Goal: Book appointment/travel/reservation

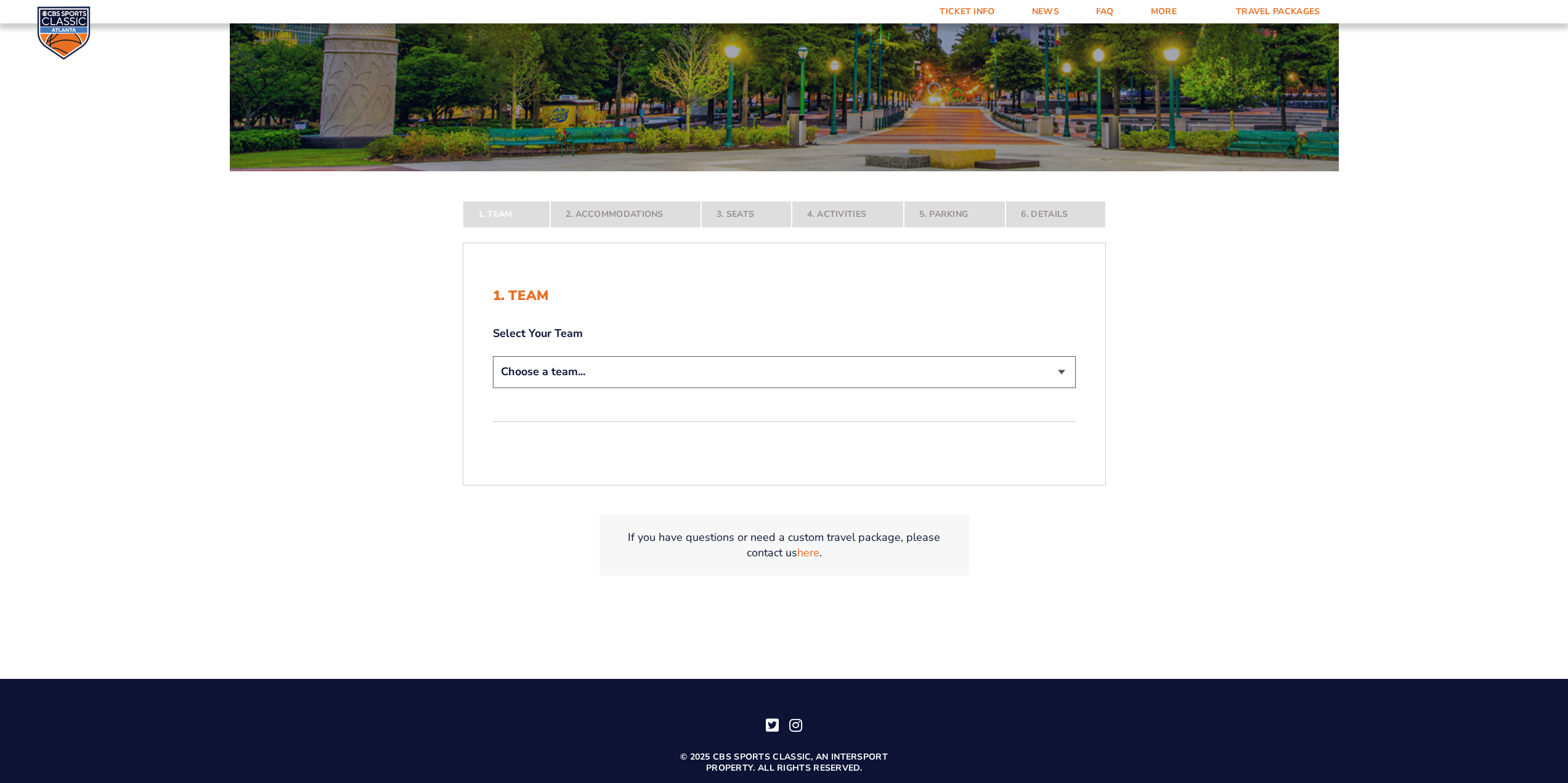
scroll to position [247, 0]
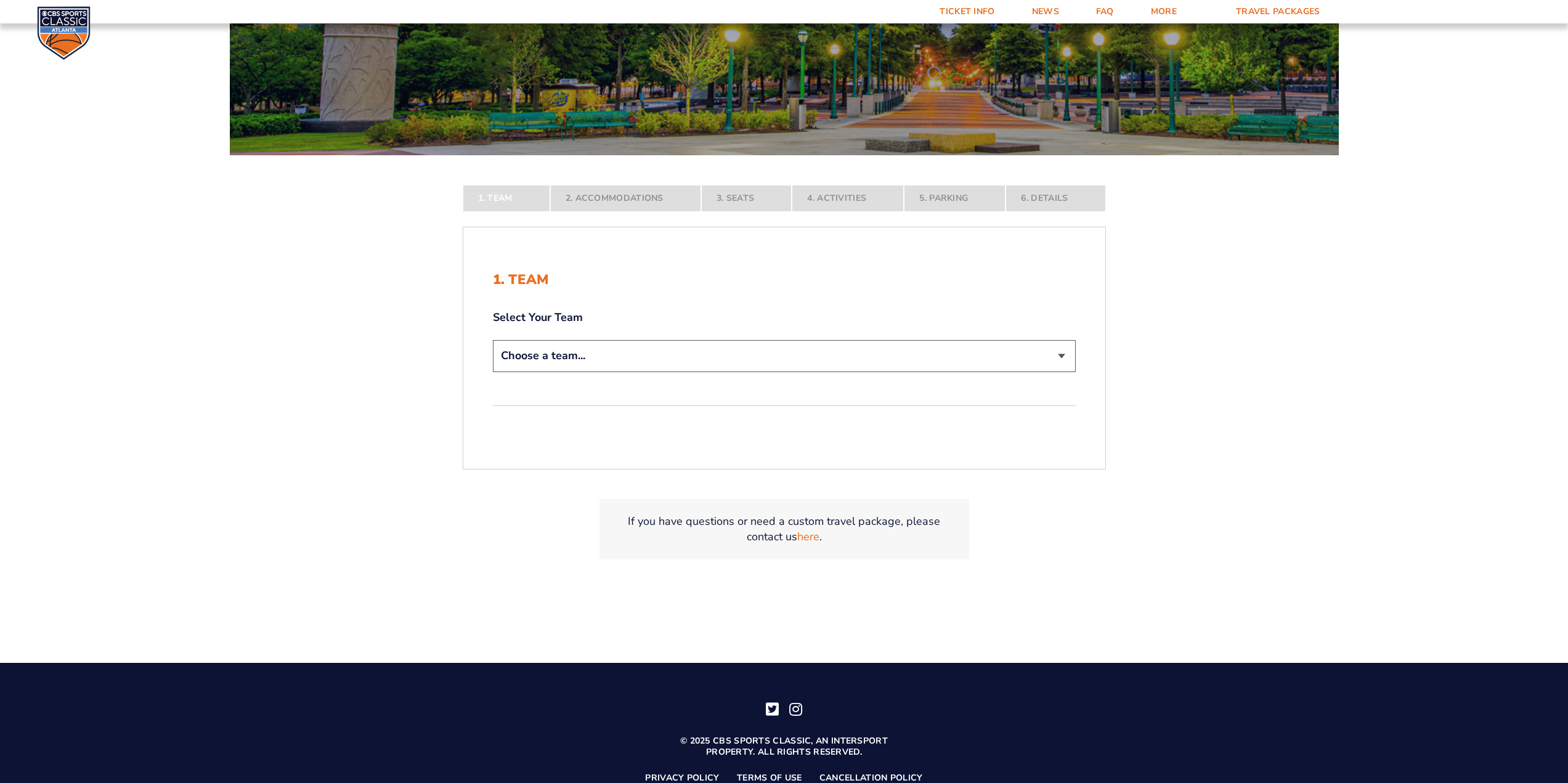
click at [869, 348] on select "Choose a team... [US_STATE] Wildcats [US_STATE] State Buckeyes [US_STATE] Tar H…" at bounding box center [784, 356] width 583 height 32
select select "12956"
click at [493, 371] on select "Choose a team... [US_STATE] Wildcats [US_STATE] State Buckeyes [US_STATE] Tar H…" at bounding box center [784, 356] width 583 height 32
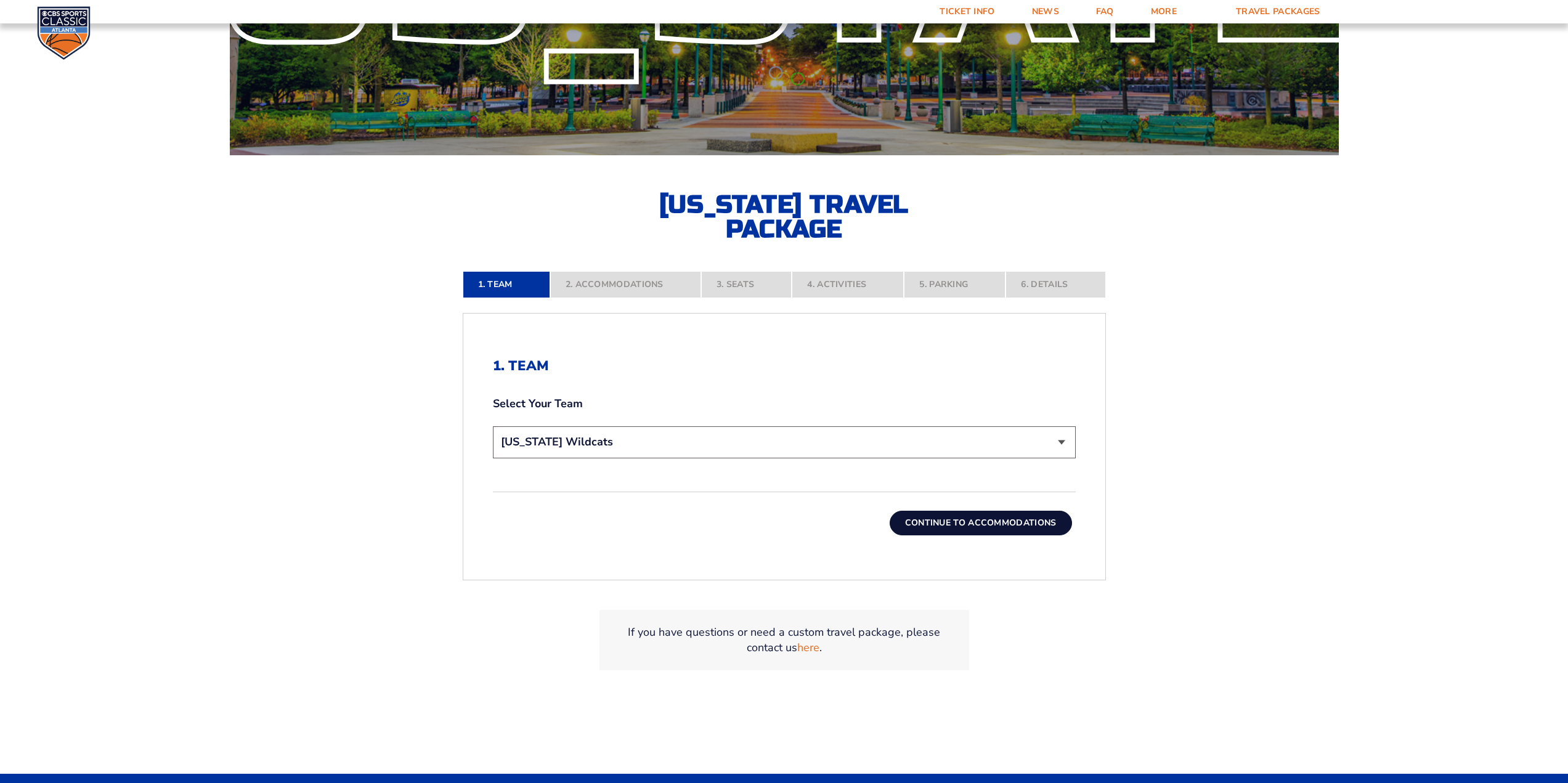
click at [1026, 522] on button "Continue To Accommodations" at bounding box center [981, 523] width 182 height 24
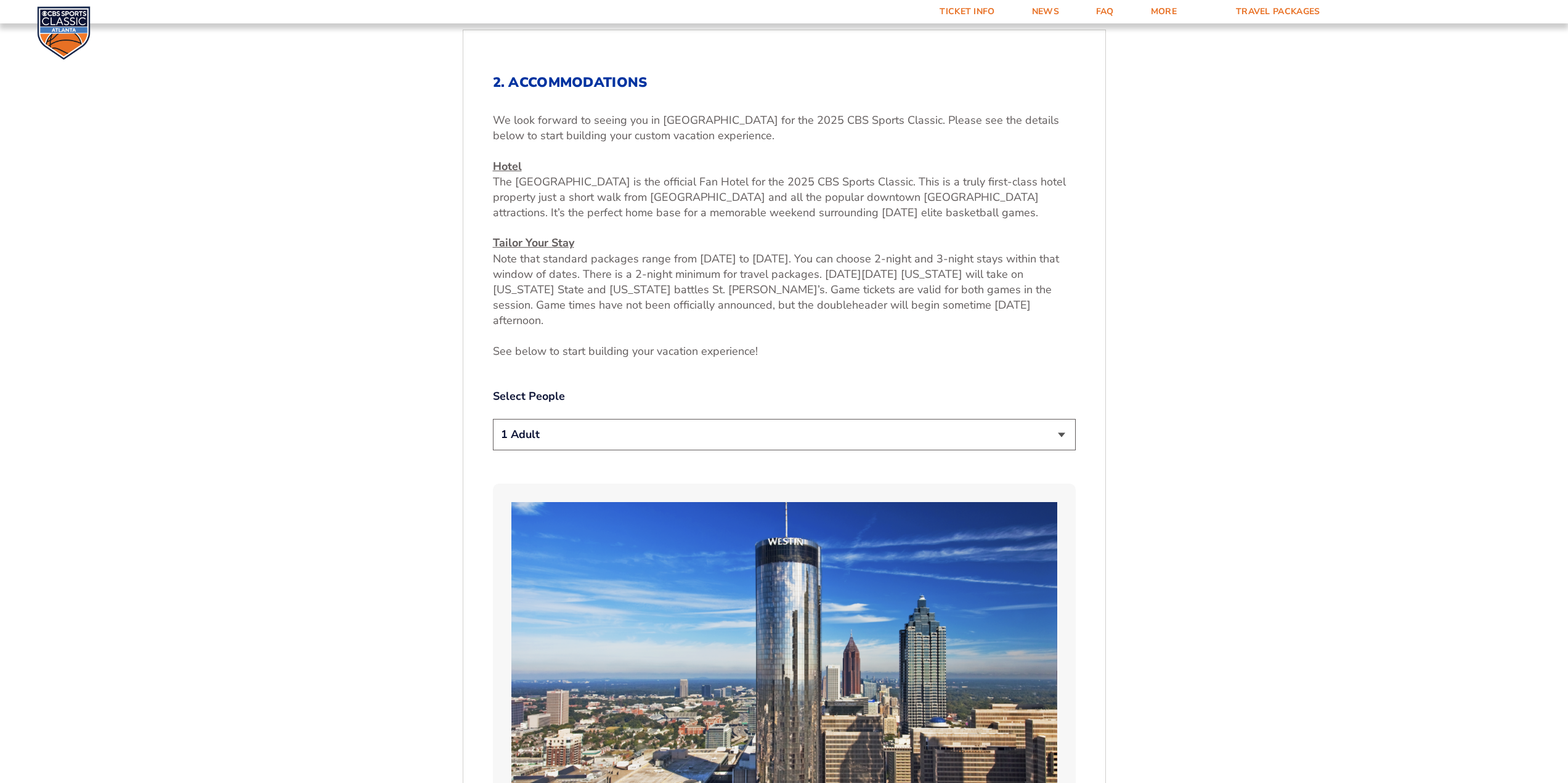
scroll to position [556, 0]
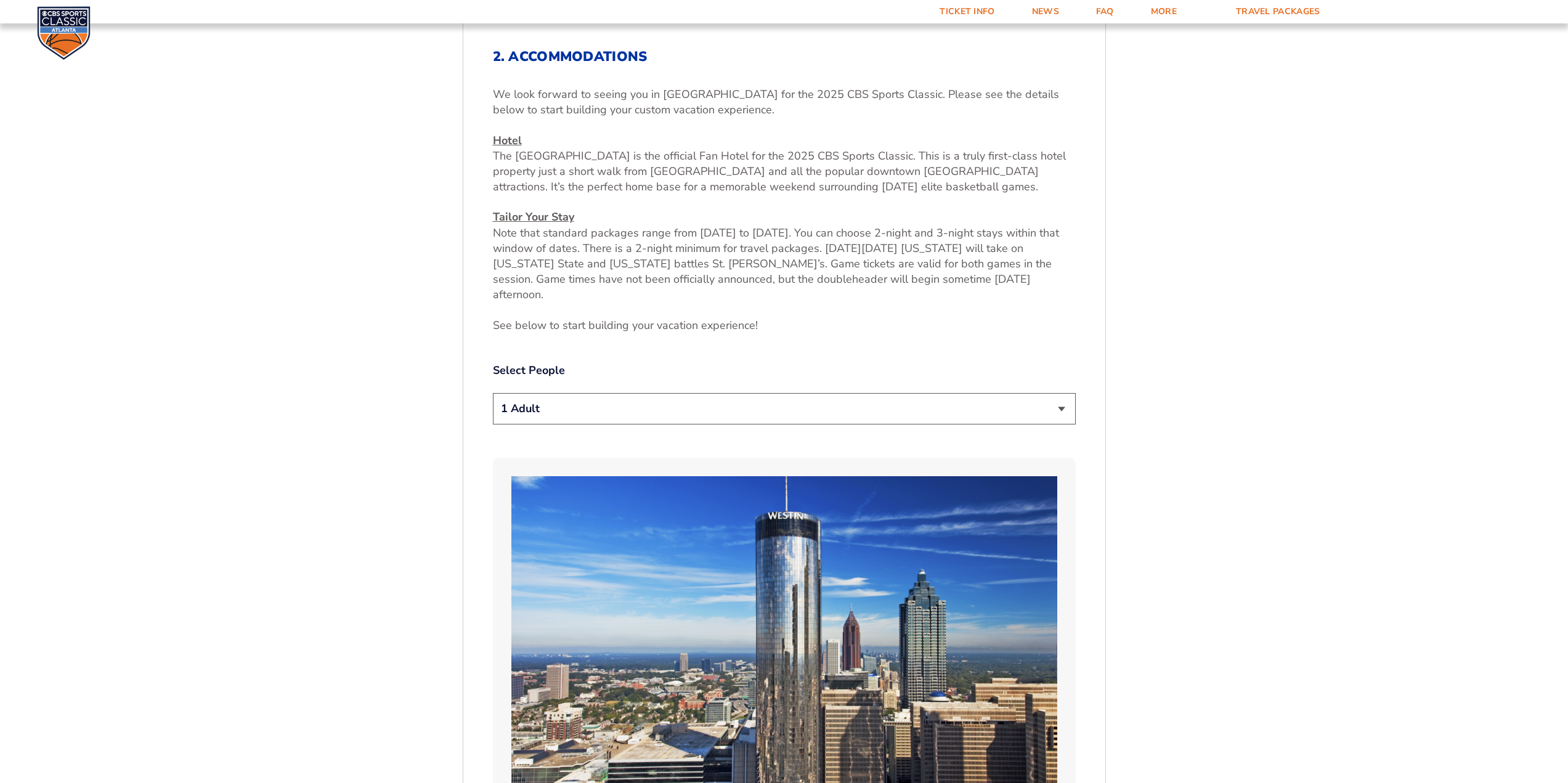
click at [1068, 394] on select "1 Adult 2 Adults 3 Adults 4 Adults 2 Adults + 1 Child 2 Adults + 2 Children 2 A…" at bounding box center [784, 409] width 583 height 32
select select "2 Adults + 2 Children"
click at [493, 393] on select "1 Adult 2 Adults 3 Adults 4 Adults 2 Adults + 1 Child 2 Adults + 2 Children 2 A…" at bounding box center [784, 409] width 583 height 32
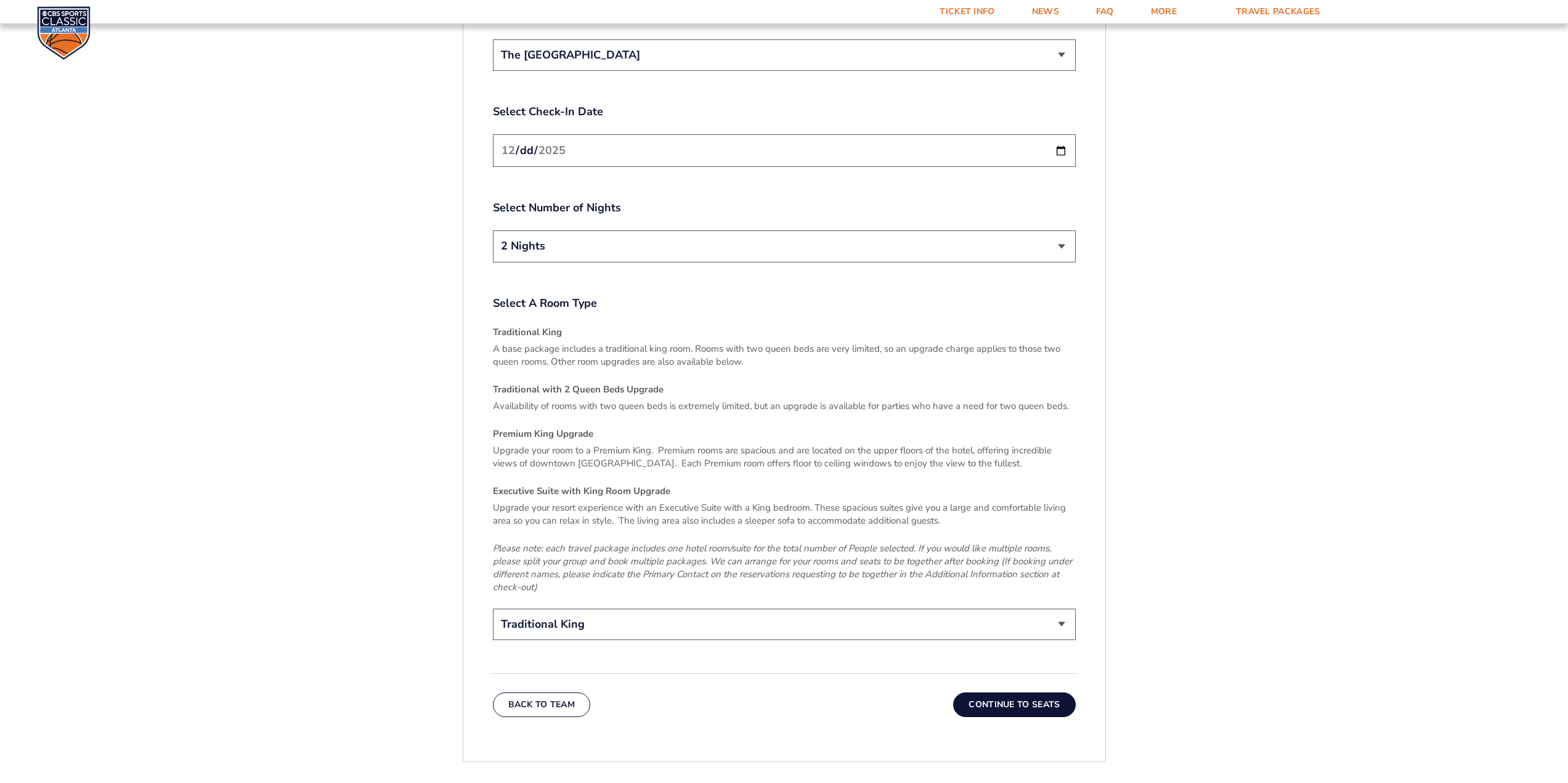
scroll to position [1726, 0]
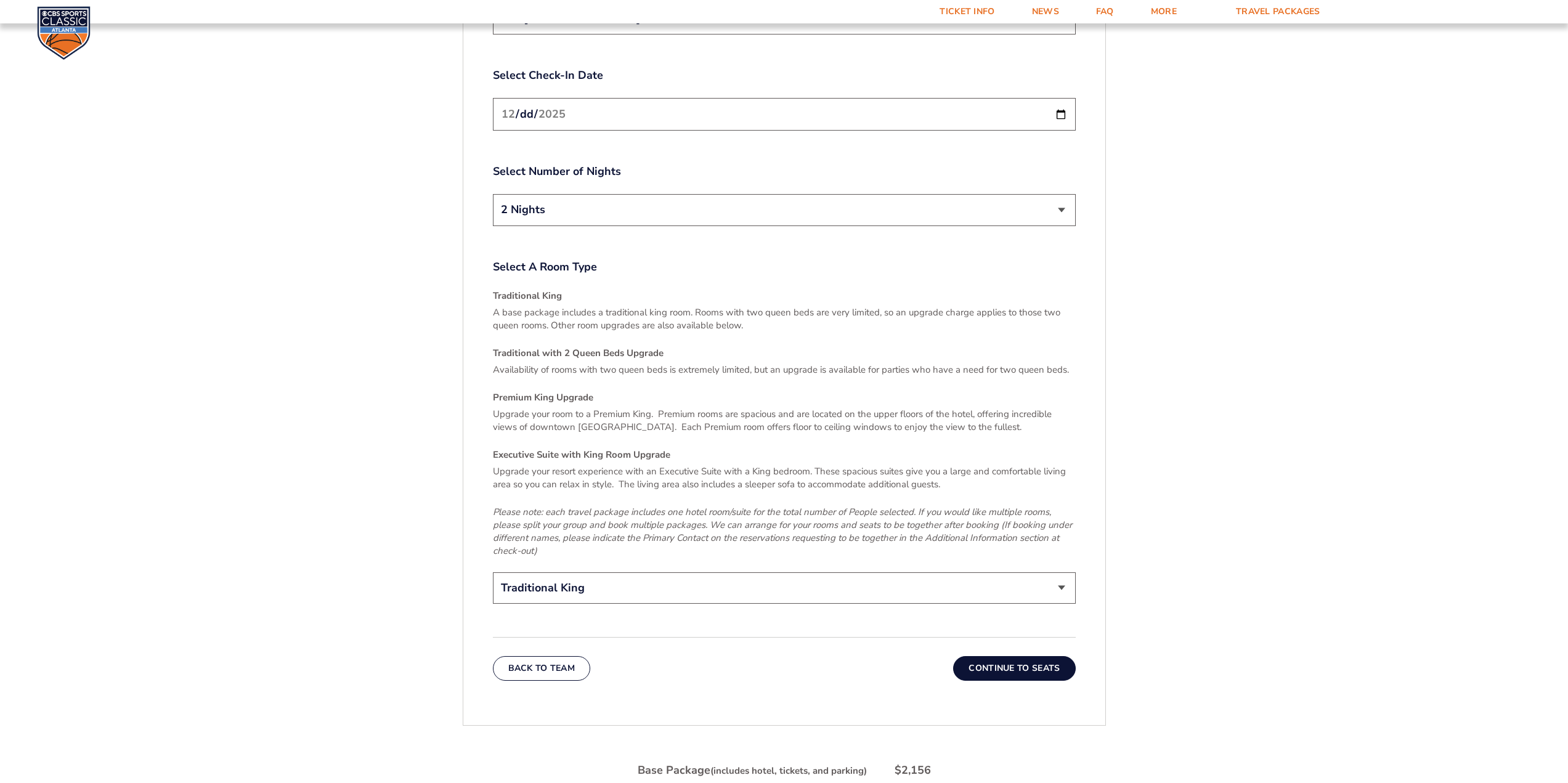
click at [693, 572] on select "Traditional King Traditional with 2 Queen Beds Upgrade (+$45 per night) Premium…" at bounding box center [784, 588] width 583 height 32
select select "Traditional with 2 Queen Beds Upgrade"
click at [493, 572] on select "Traditional King Traditional with 2 Queen Beds Upgrade (+$45 per night) Premium…" at bounding box center [784, 588] width 583 height 32
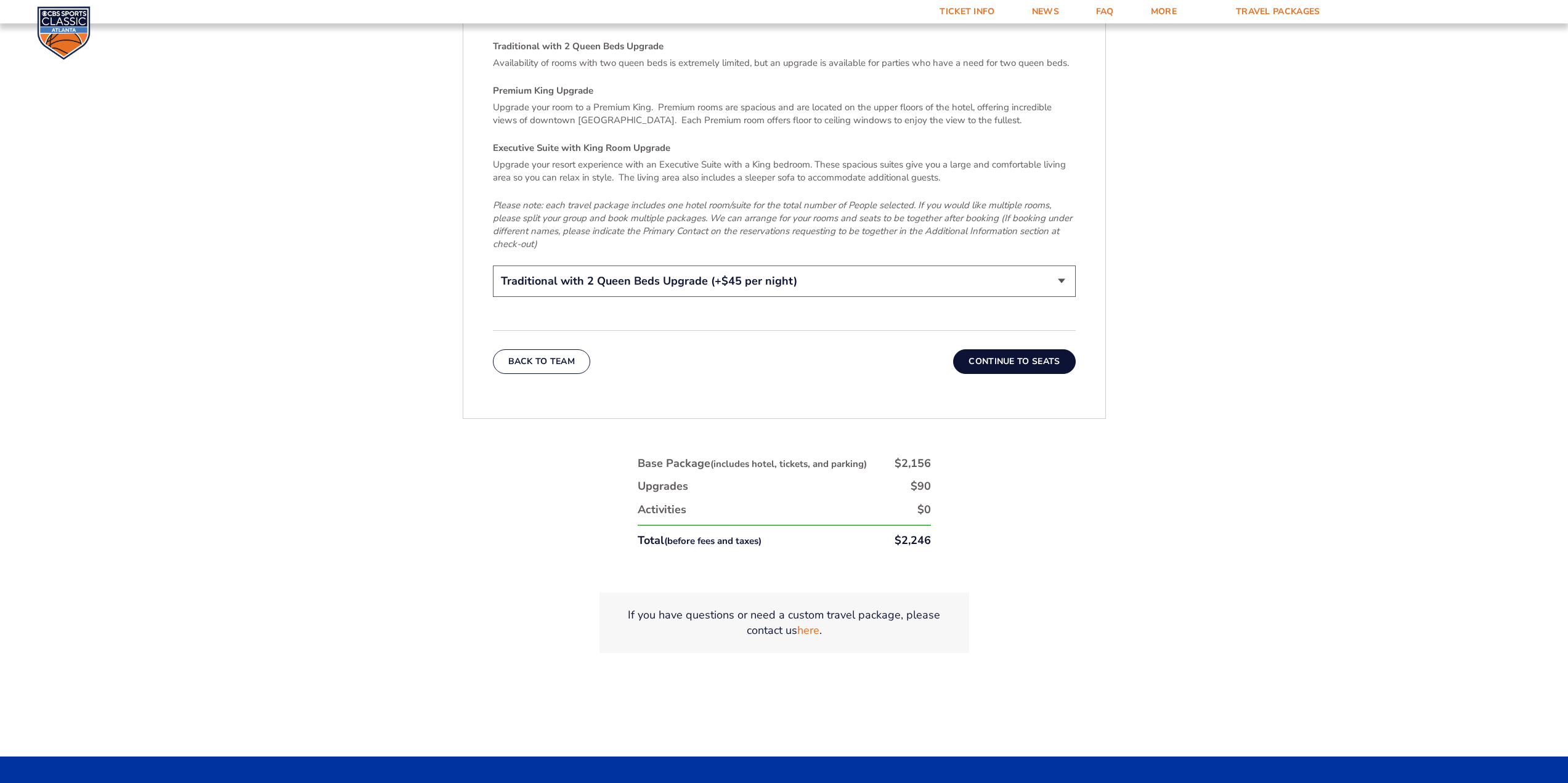
scroll to position [2033, 0]
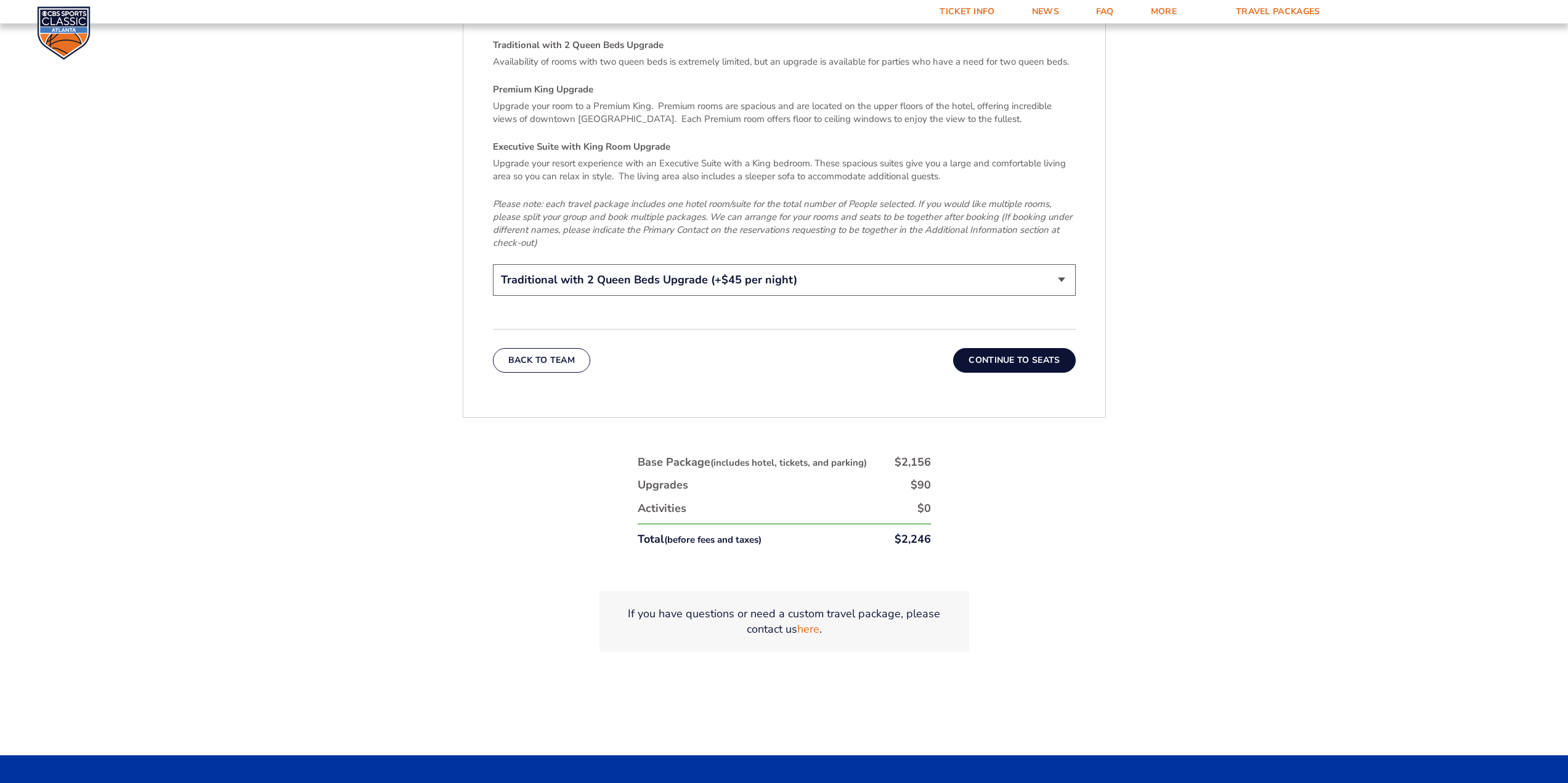
click at [1041, 348] on button "Continue To Seats" at bounding box center [1014, 360] width 122 height 24
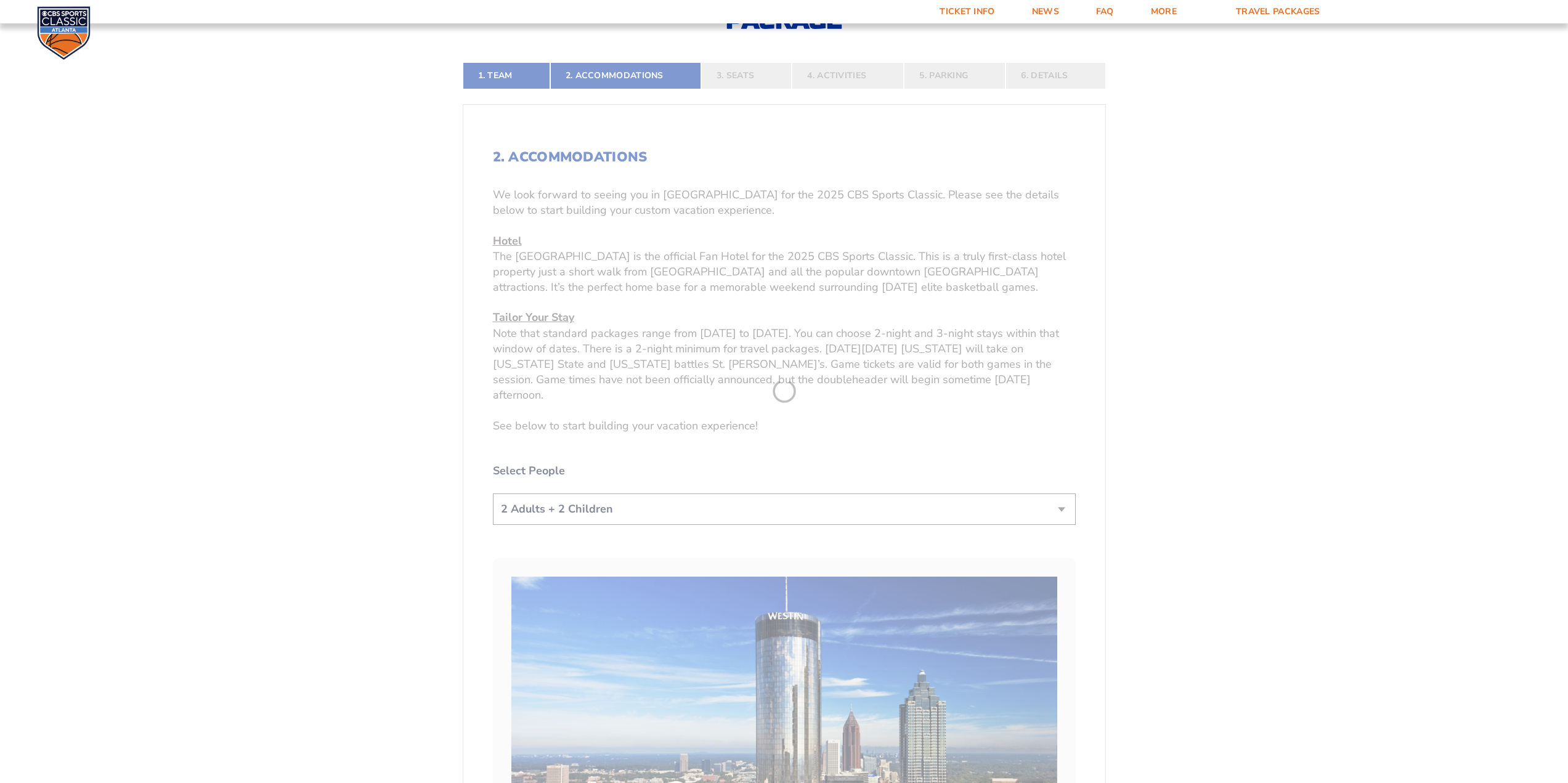
scroll to position [371, 0]
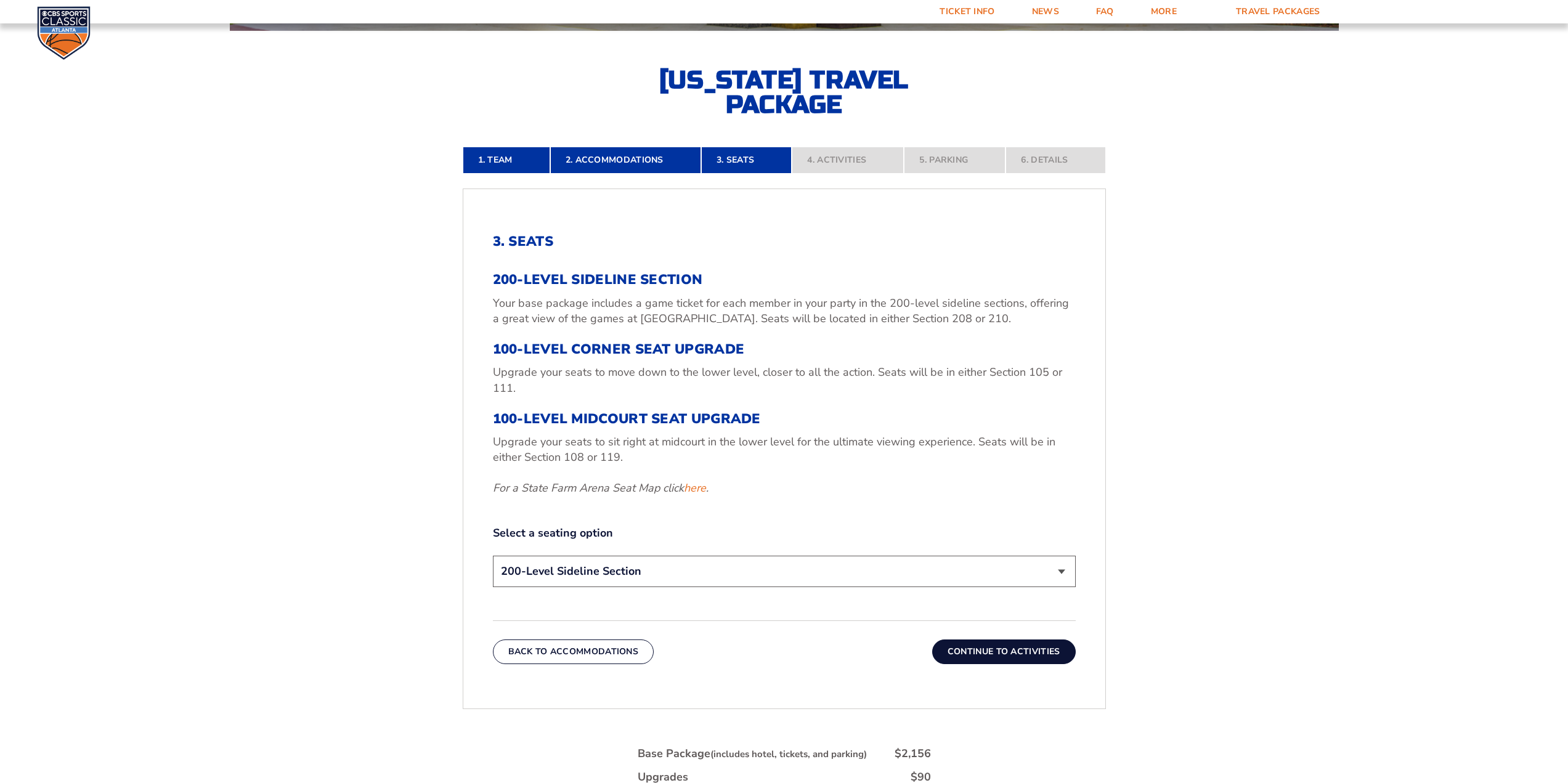
click at [772, 571] on select "200-Level Sideline Section 100-Level Corner Seat Upgrade (+$120 per person) 100…" at bounding box center [784, 571] width 583 height 32
select select "100-Level Corner Seat Upgrade"
click at [493, 556] on select "200-Level Sideline Section 100-Level Corner Seat Upgrade (+$120 per person) 100…" at bounding box center [784, 571] width 583 height 32
click at [977, 653] on button "Continue To Activities" at bounding box center [1004, 651] width 143 height 24
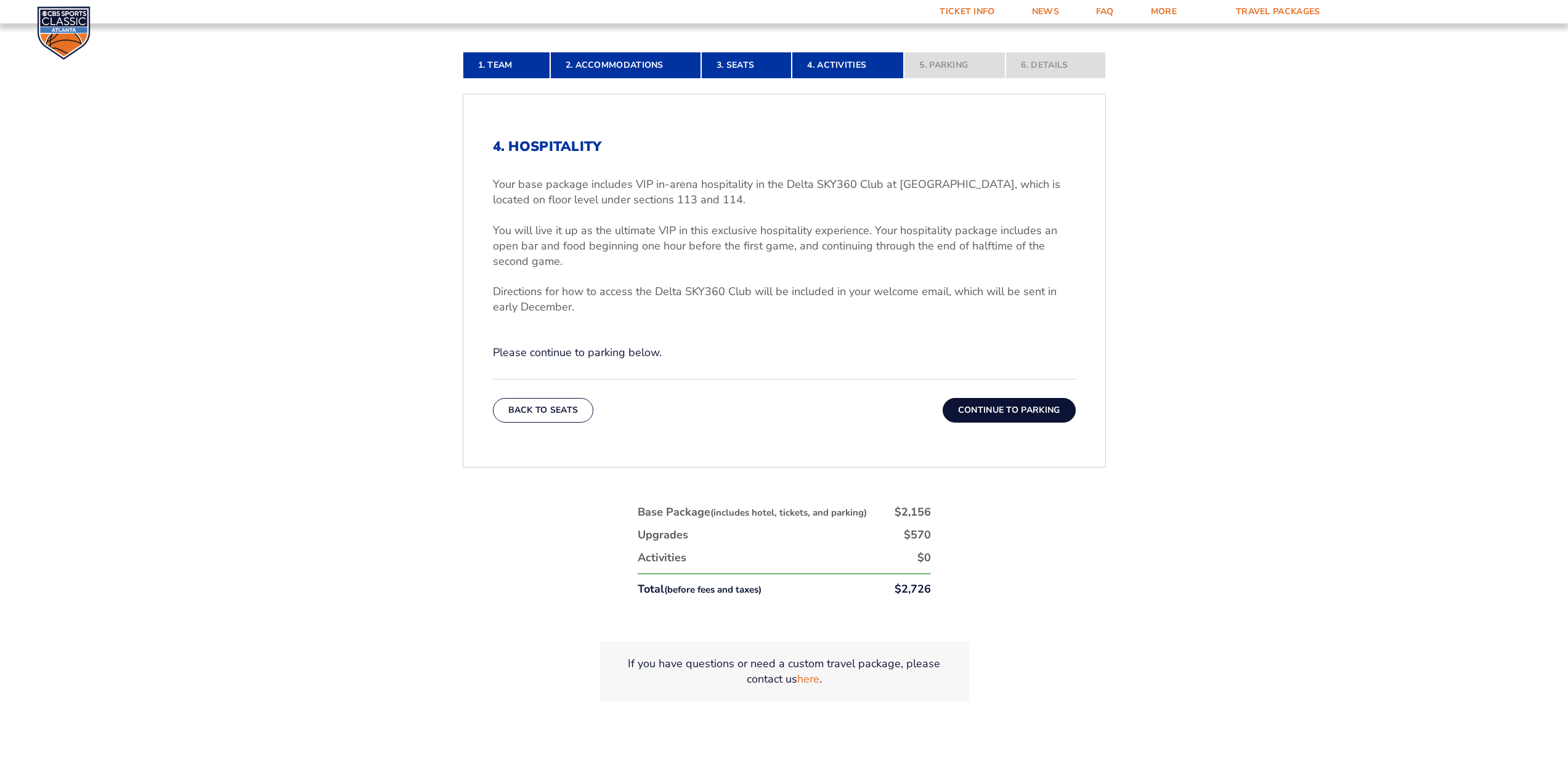
scroll to position [433, 0]
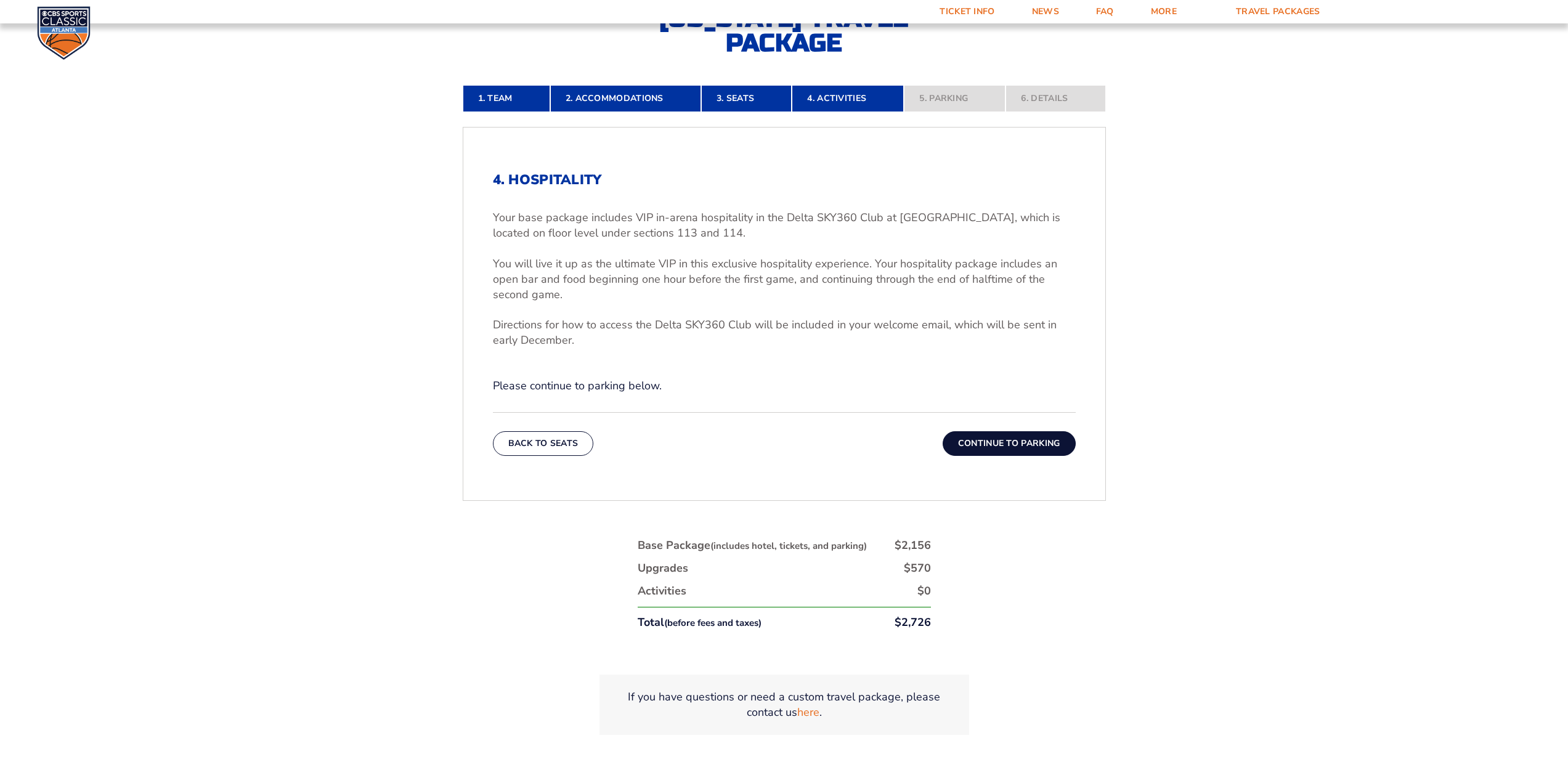
click at [989, 445] on button "Continue To Parking" at bounding box center [1009, 443] width 133 height 24
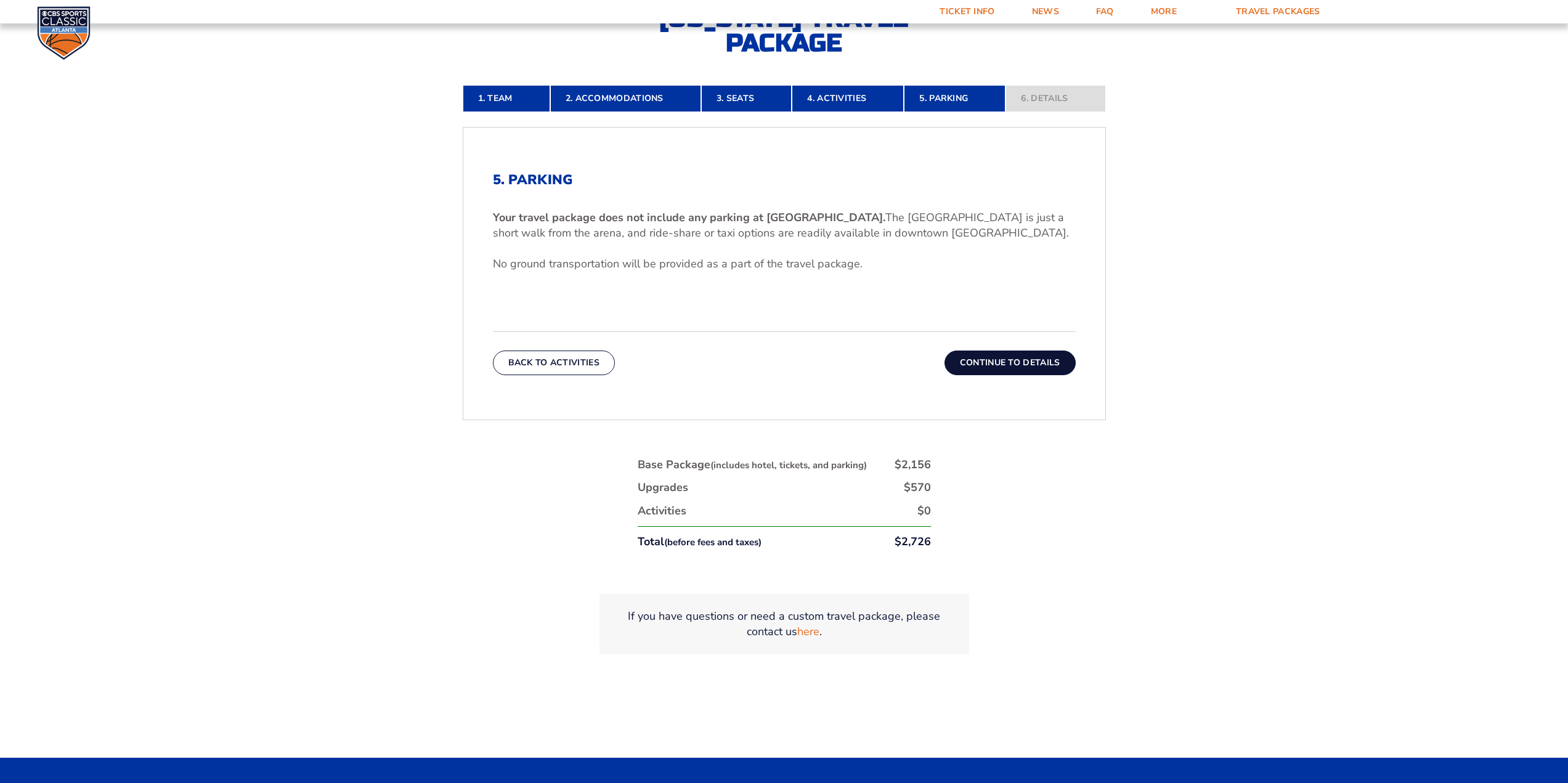
click at [999, 363] on button "Continue To Details" at bounding box center [1010, 362] width 132 height 24
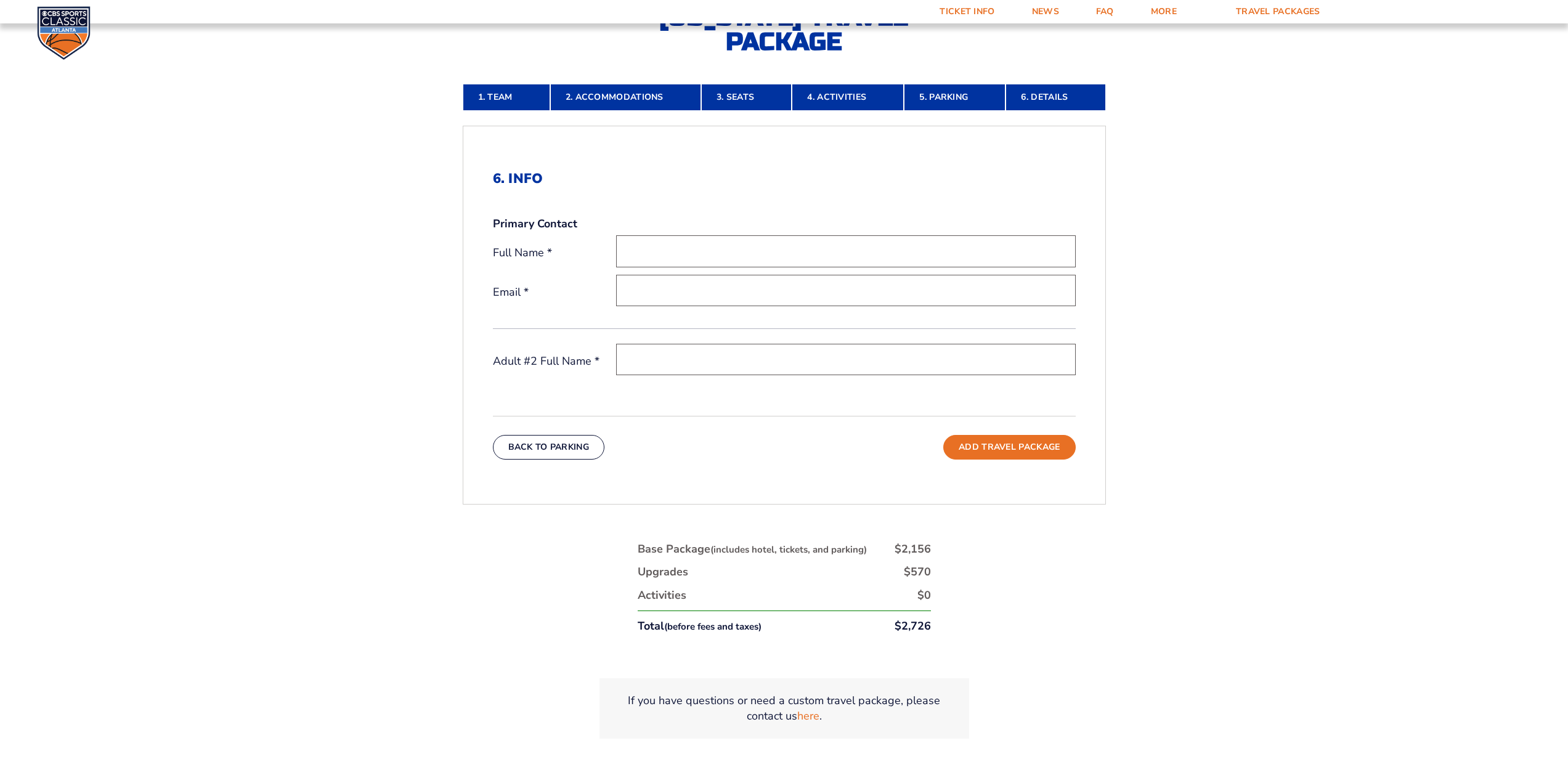
scroll to position [412, 0]
